Goal: Book appointment/travel/reservation

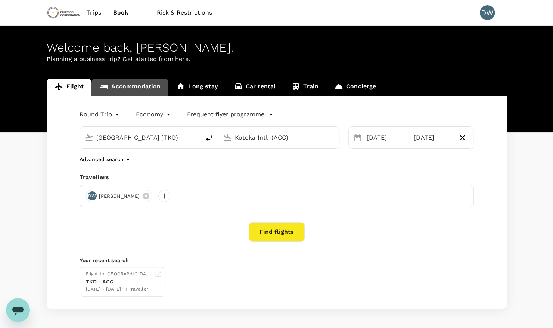
click at [135, 86] on link "Accommodation" at bounding box center [130, 87] width 77 height 18
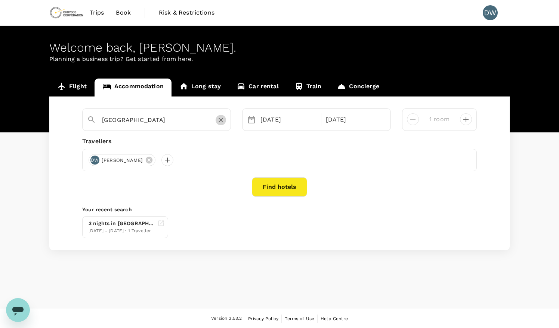
click at [220, 123] on icon "Clear" at bounding box center [220, 119] width 7 height 7
click at [189, 120] on input "text" at bounding box center [153, 120] width 103 height 12
type input "Tema"
click at [266, 183] on button "Find hotels" at bounding box center [279, 186] width 55 height 19
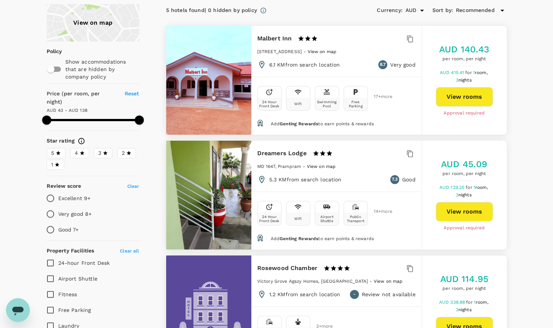
scroll to position [57, 0]
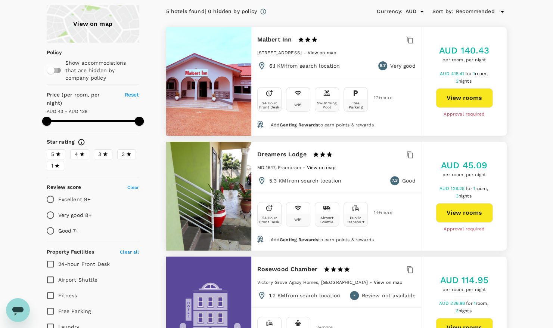
click at [59, 70] on input "checkbox" at bounding box center [51, 70] width 43 height 14
checkbox input "true"
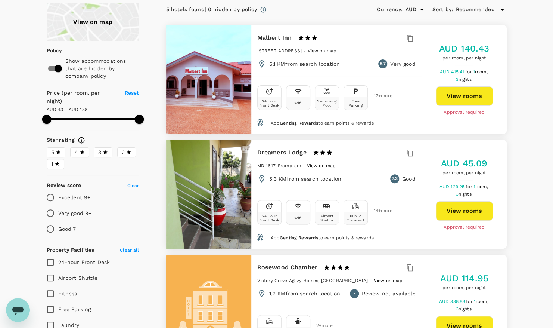
scroll to position [0, 0]
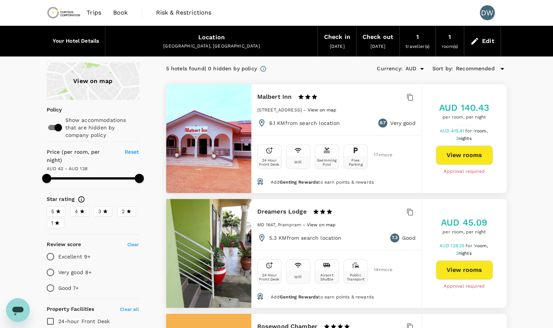
click at [133, 151] on span "Reset" at bounding box center [132, 152] width 15 height 6
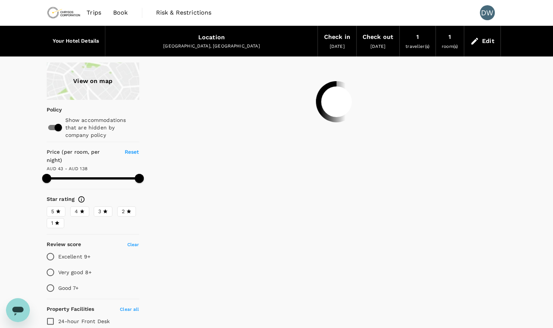
type input "137.77"
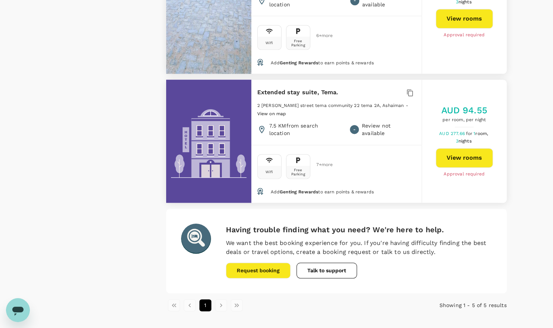
scroll to position [512, 0]
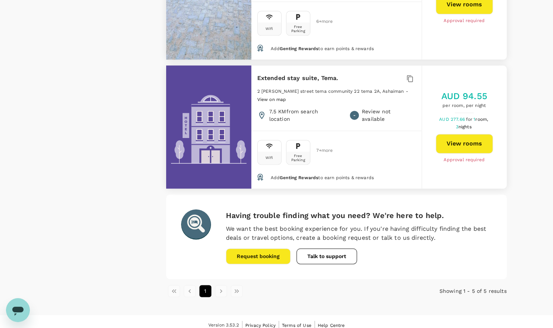
click at [222, 285] on li "pagination navigation" at bounding box center [221, 291] width 16 height 12
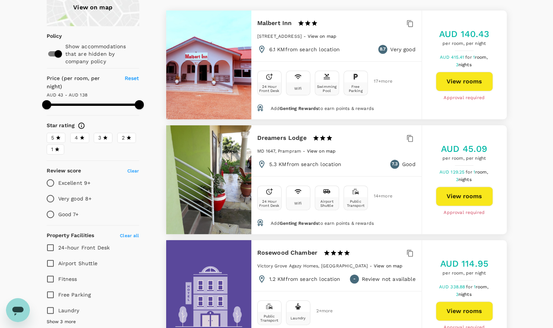
scroll to position [0, 0]
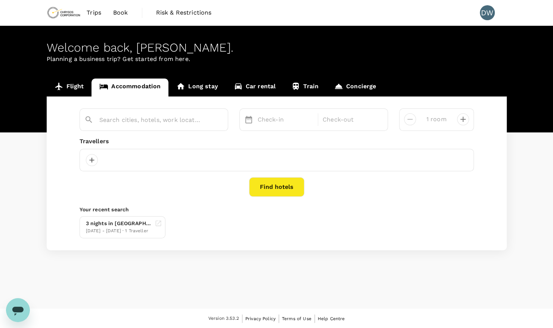
type input "Tema"
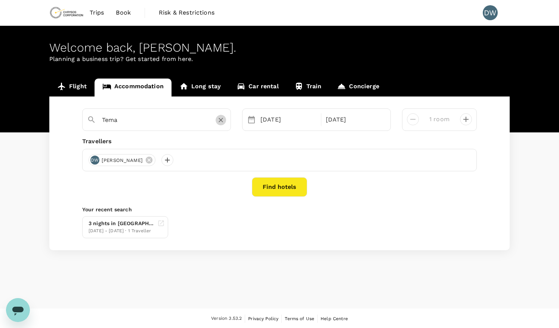
click at [221, 122] on icon "Clear" at bounding box center [220, 119] width 7 height 7
click at [175, 119] on input "text" at bounding box center [153, 120] width 103 height 12
type input "[GEOGRAPHIC_DATA]"
click at [273, 192] on button "Find hotels" at bounding box center [279, 186] width 55 height 19
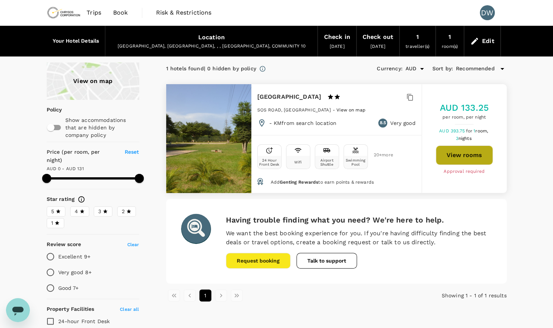
click at [456, 156] on button "View rooms" at bounding box center [464, 154] width 57 height 19
type input "130"
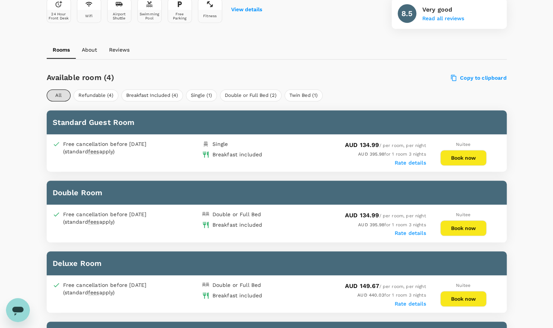
scroll to position [300, 0]
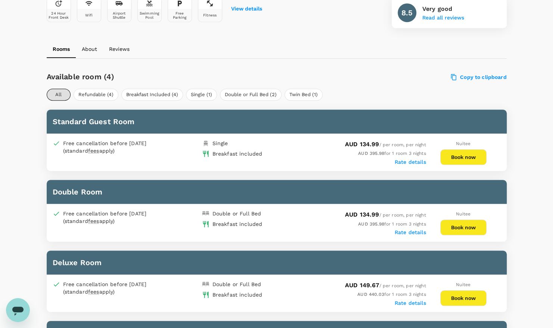
click at [460, 156] on button "Book now" at bounding box center [464, 157] width 46 height 16
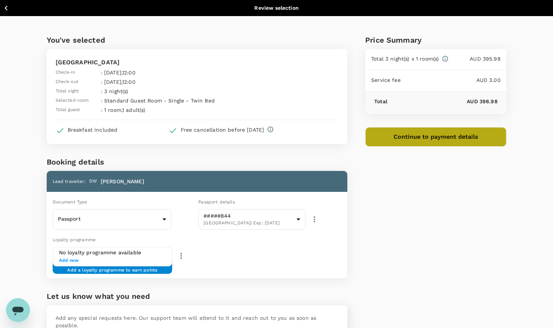
click at [439, 135] on button "Continue to payment details" at bounding box center [436, 136] width 142 height 19
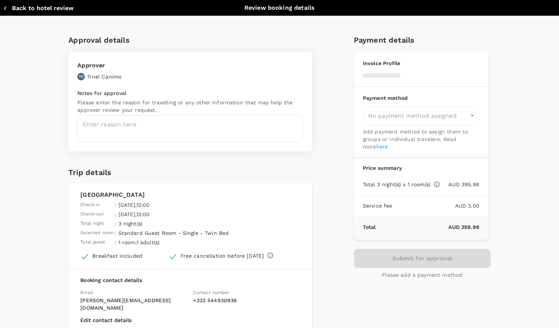
type input "9c4289b1-14a3-4119-8736-521306e5ca8f"
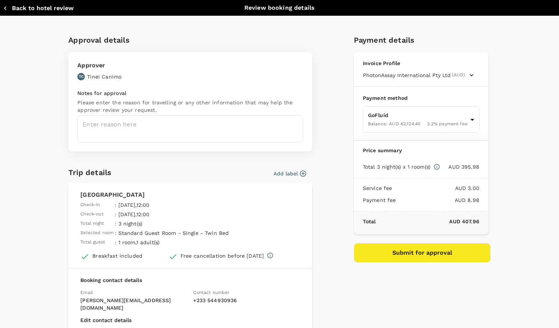
click at [301, 172] on icon "button" at bounding box center [302, 173] width 7 height 7
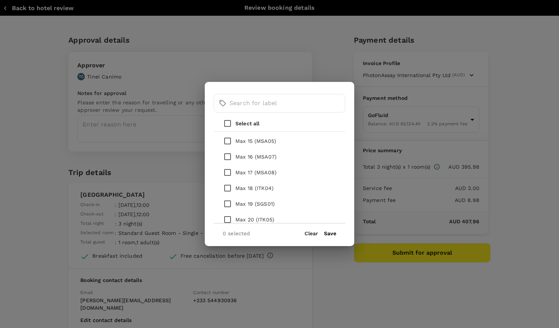
scroll to position [327, 0]
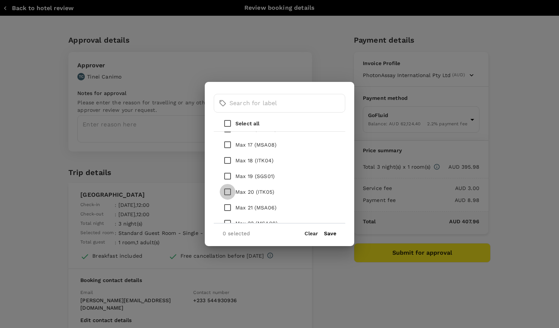
click at [229, 191] on input "checkbox" at bounding box center [228, 192] width 16 height 16
checkbox input "true"
click at [329, 233] on button "Save" at bounding box center [330, 233] width 12 height 6
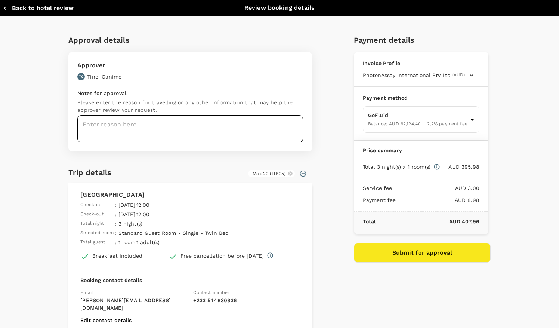
click at [191, 132] on textarea at bounding box center [190, 128] width 226 height 27
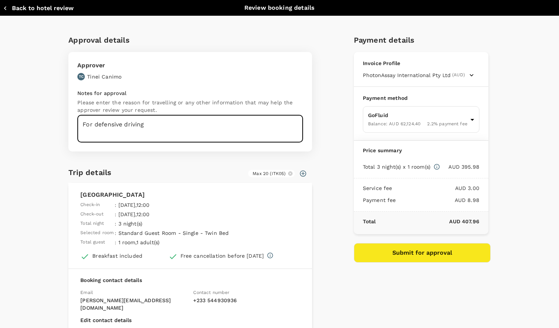
type textarea "For defensive driving"
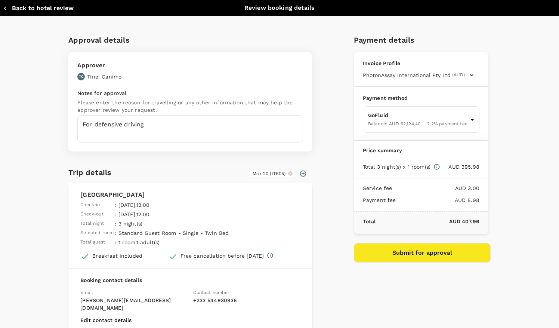
click at [50, 154] on div "Approval details Approver TC Tinei Canimo Notes for approval Please enter the r…" at bounding box center [279, 212] width 460 height 356
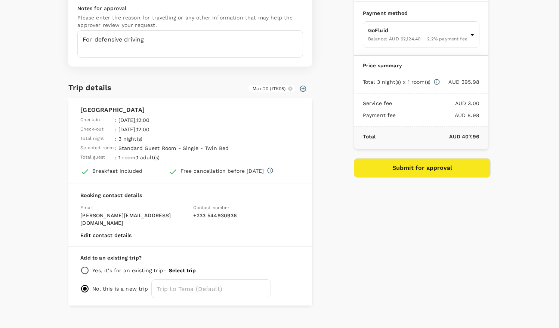
scroll to position [85, 0]
click at [82, 265] on input "radio" at bounding box center [84, 269] width 9 height 9
radio input "true"
radio input "false"
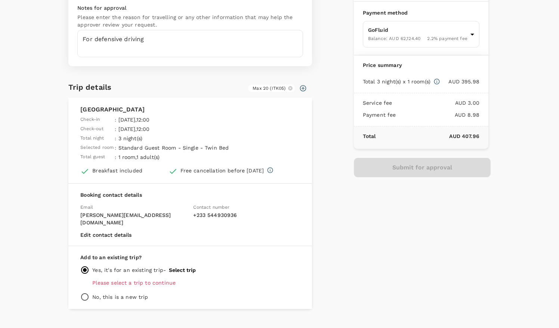
click at [182, 267] on button "Select trip" at bounding box center [182, 270] width 27 height 6
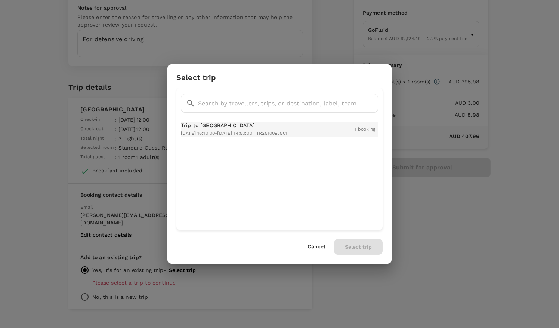
click at [252, 135] on span "2025-10-19 16:10:00 - 2025-10-22 14:50:00 | TR2510095501" at bounding box center [234, 132] width 106 height 5
click at [362, 248] on button "Select trip" at bounding box center [358, 247] width 49 height 16
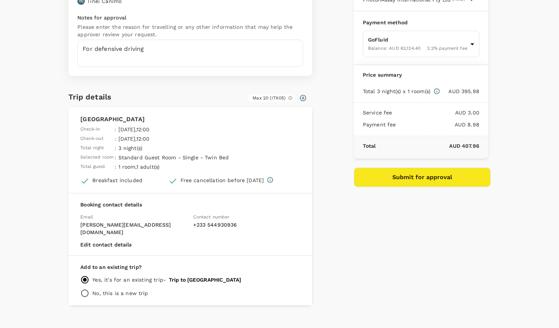
scroll to position [78, 0]
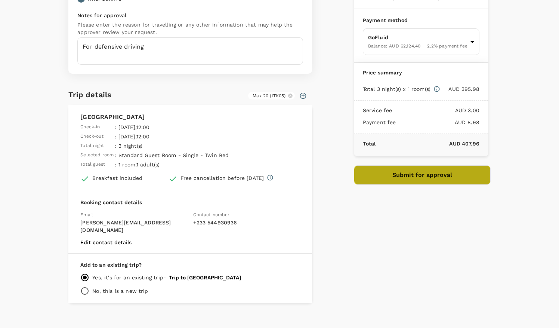
click at [415, 172] on button "Submit for approval" at bounding box center [422, 174] width 137 height 19
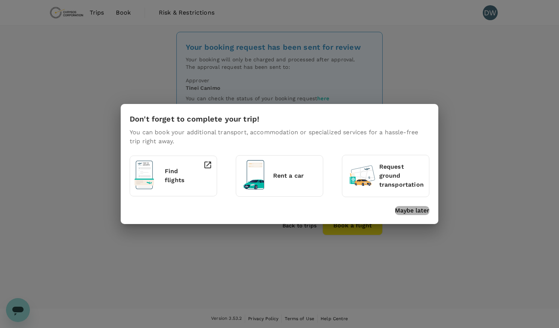
click at [421, 211] on p "Maybe later" at bounding box center [412, 210] width 34 height 9
